Goal: Task Accomplishment & Management: Complete application form

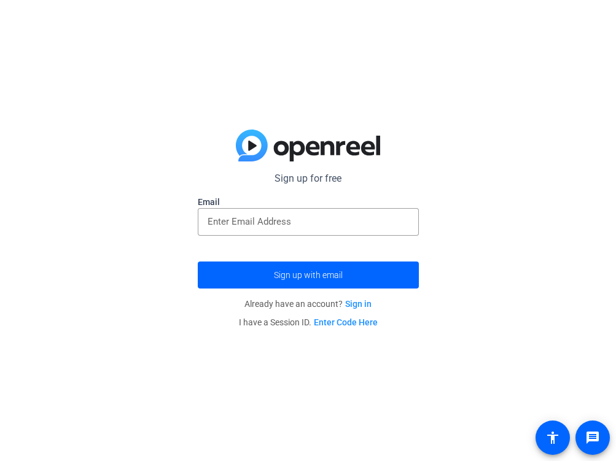
click at [362, 304] on link "Sign in" at bounding box center [358, 304] width 26 height 10
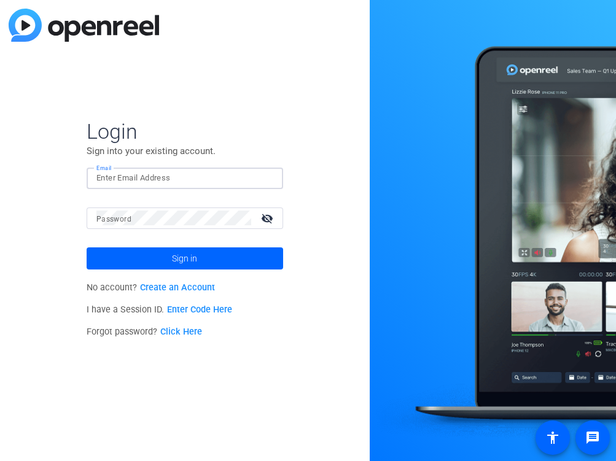
click at [214, 177] on input "Email" at bounding box center [184, 178] width 177 height 15
click at [500, 308] on div at bounding box center [493, 230] width 246 height 461
click at [21, 22] on img at bounding box center [84, 25] width 150 height 33
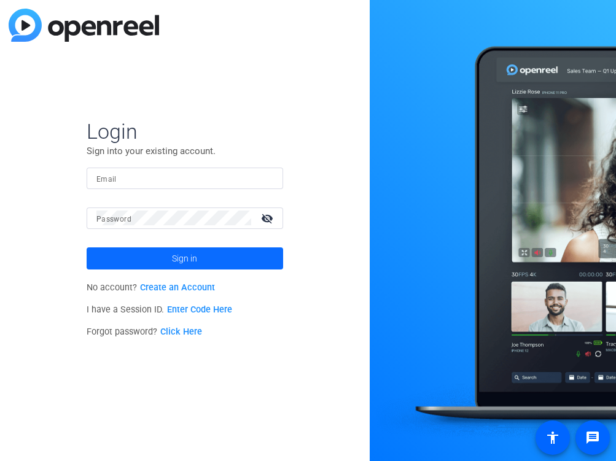
click at [194, 258] on span "Sign in" at bounding box center [184, 258] width 25 height 31
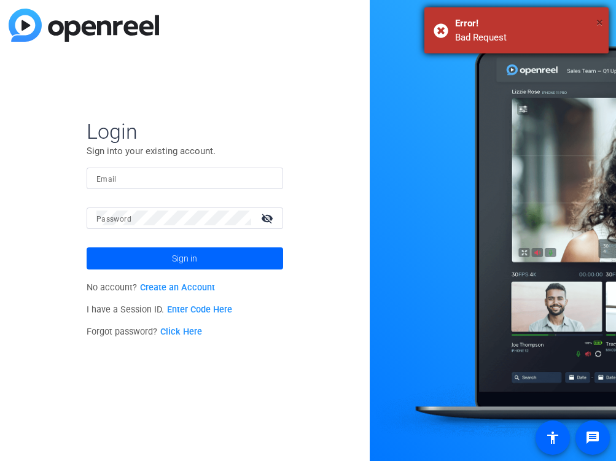
click at [597, 21] on span "×" at bounding box center [599, 22] width 7 height 15
